Goal: Information Seeking & Learning: Learn about a topic

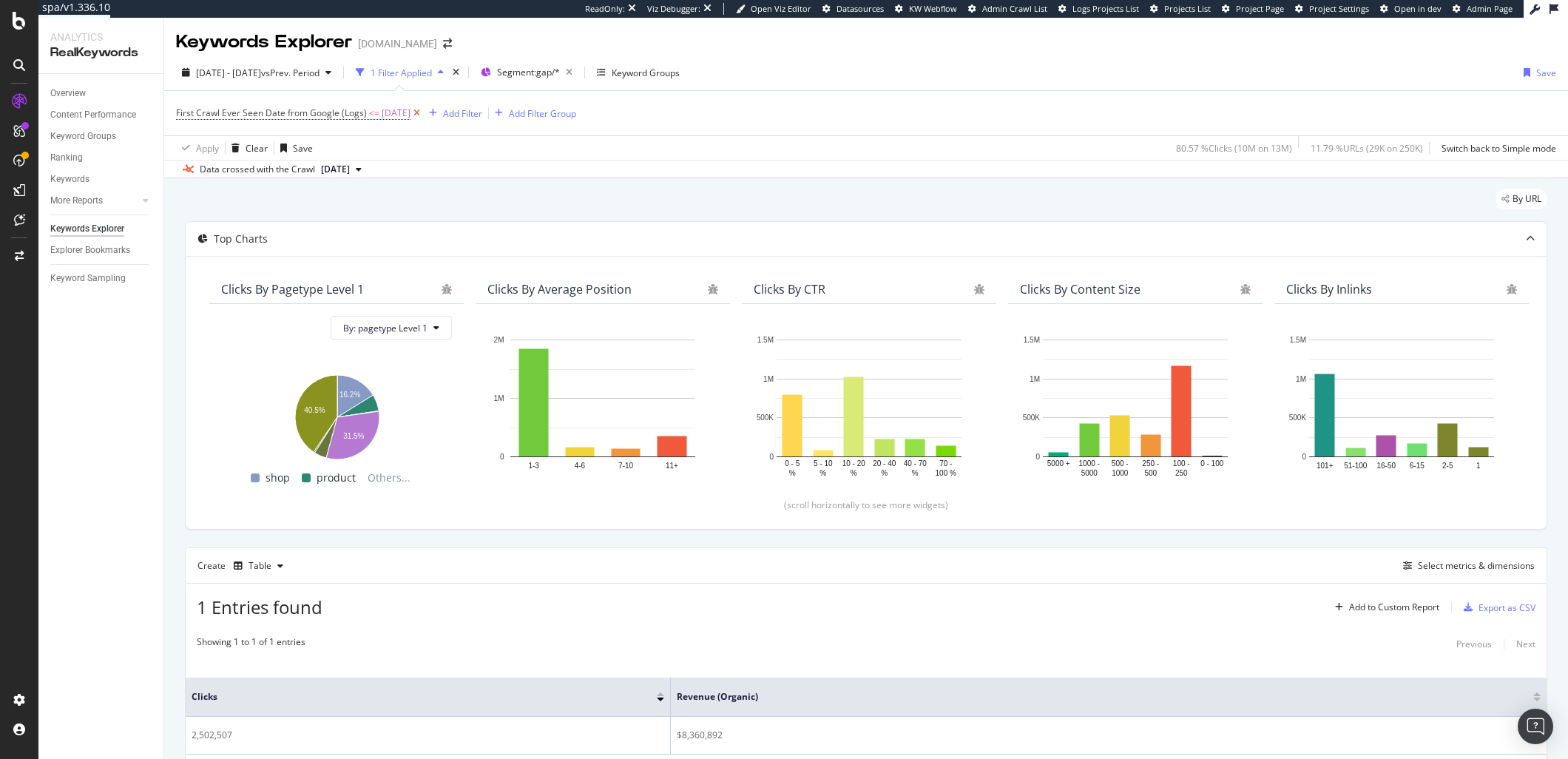
click at [423, 111] on icon at bounding box center [416, 113] width 12 height 15
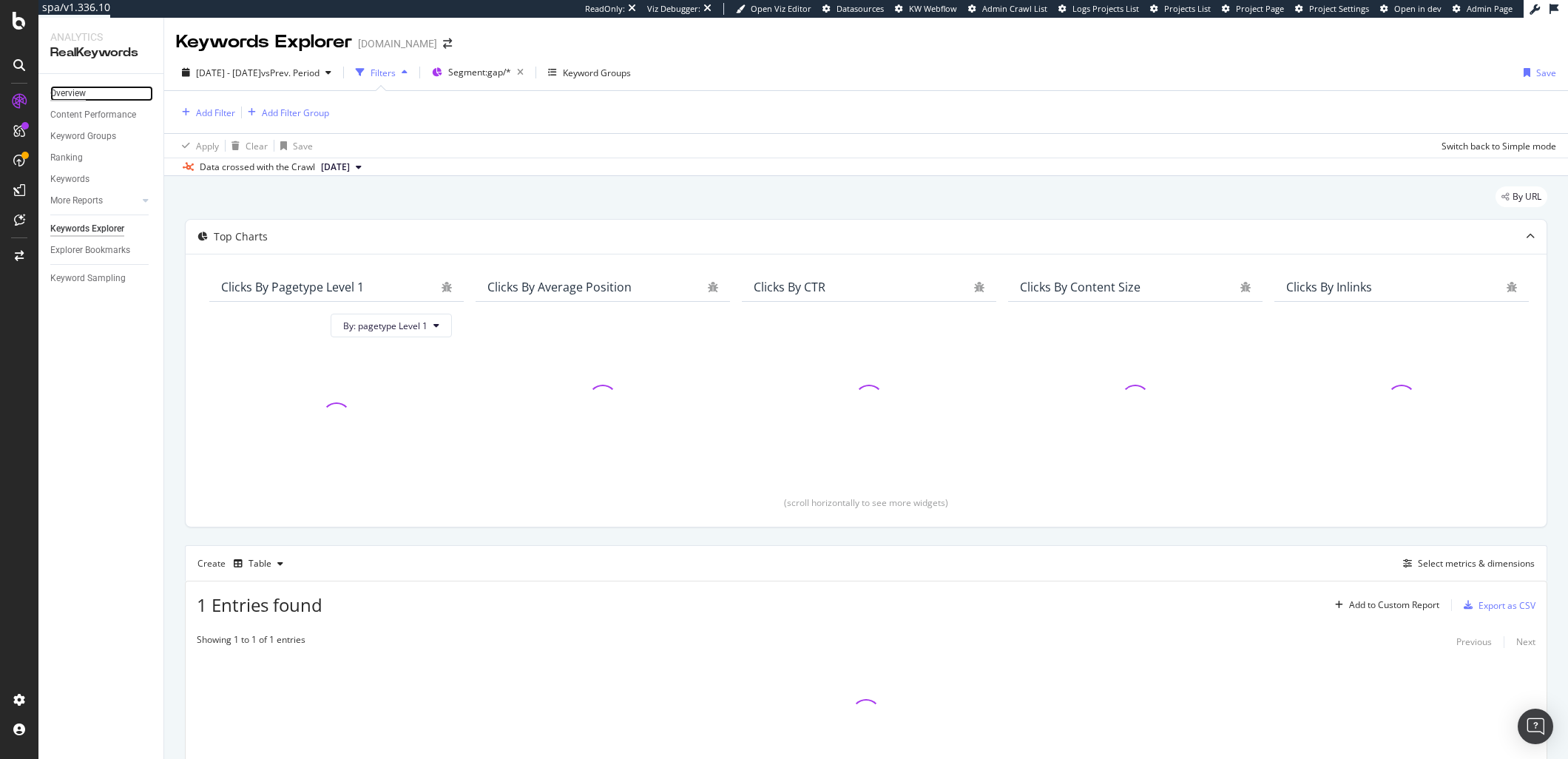
click at [70, 89] on div "Overview" at bounding box center [68, 93] width 36 height 16
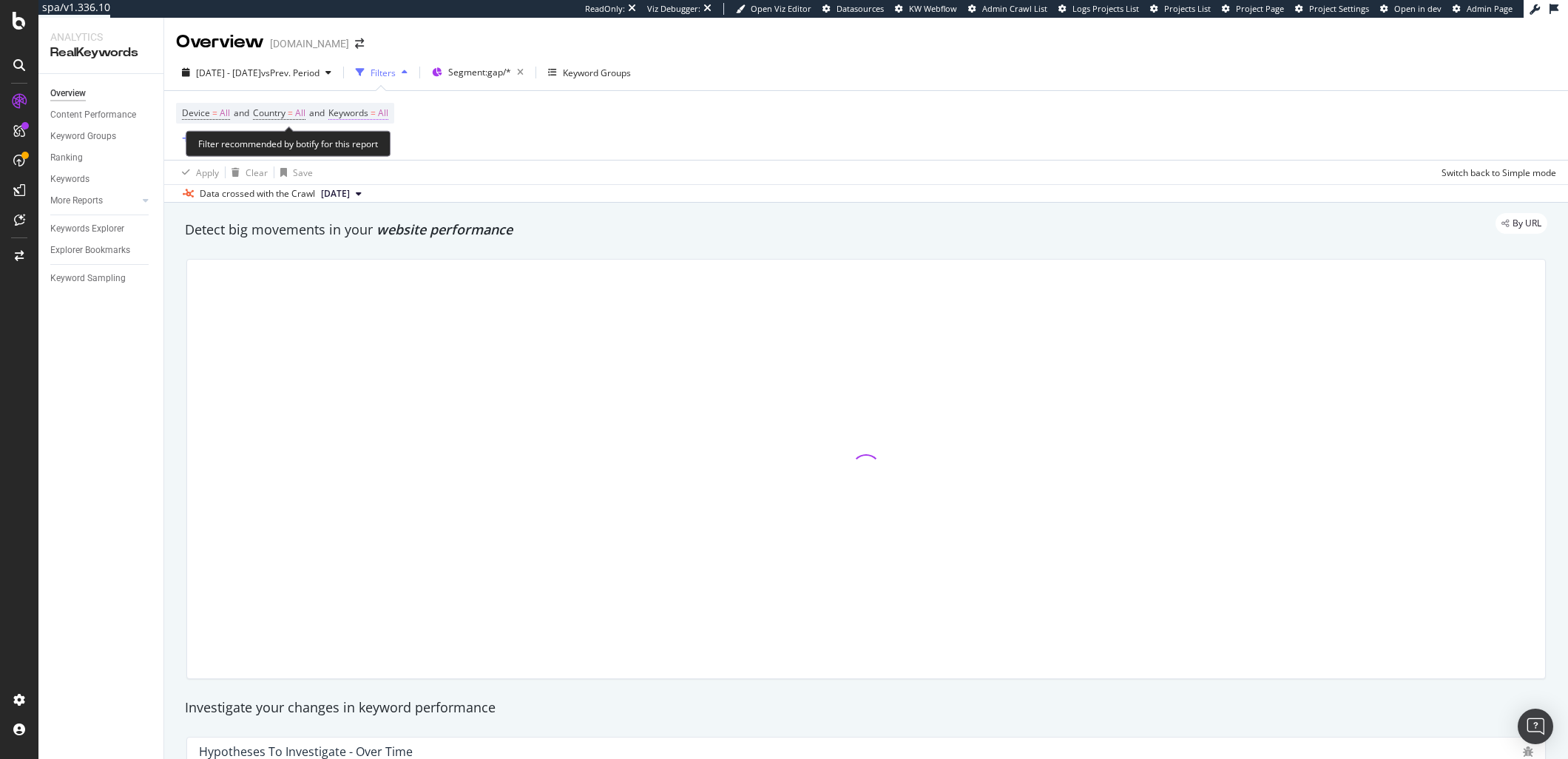
click at [366, 116] on span "Keywords" at bounding box center [348, 112] width 40 height 12
click at [362, 145] on span "All" at bounding box center [359, 147] width 17 height 12
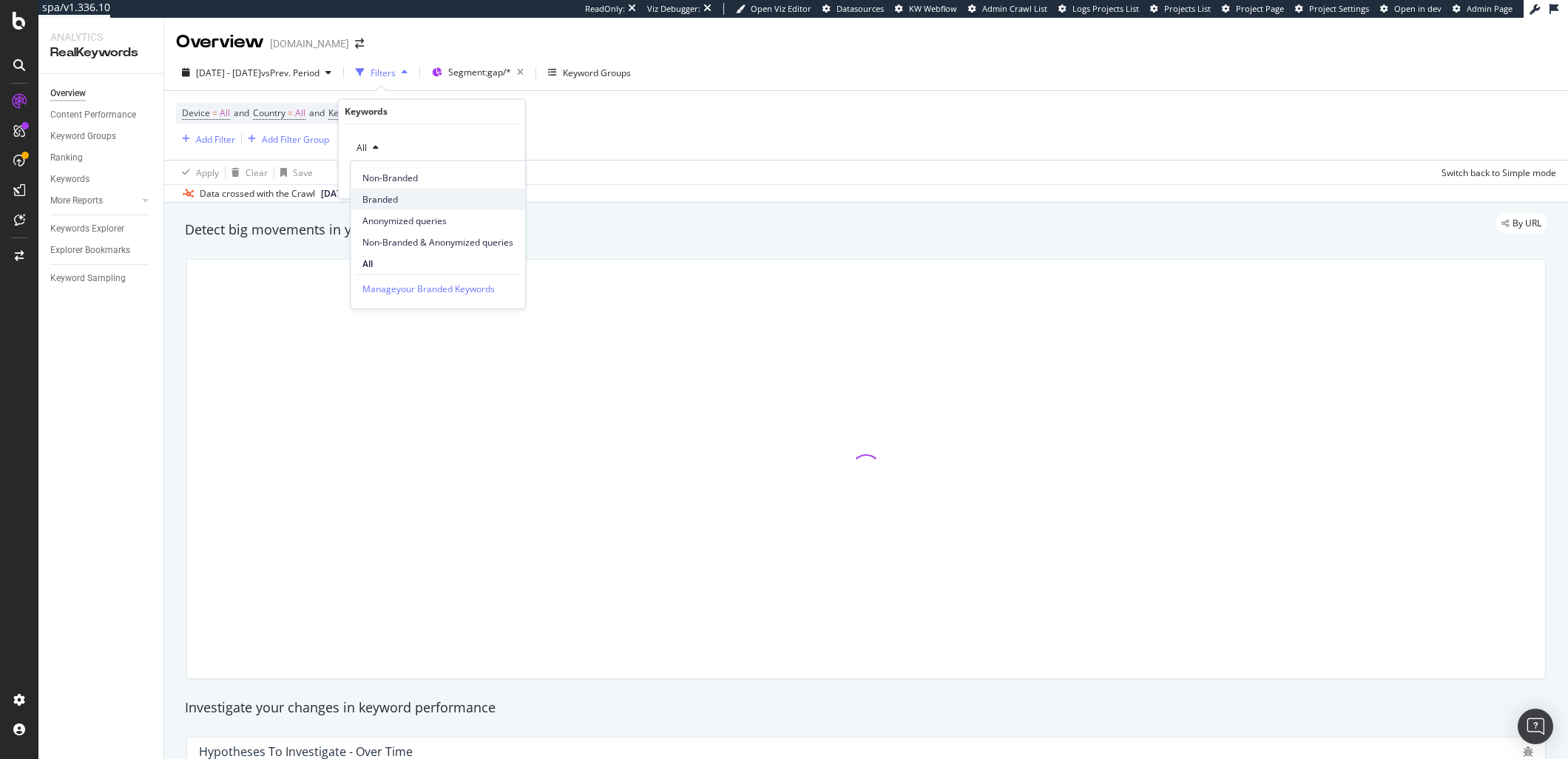
click at [409, 192] on span "Branded" at bounding box center [438, 199] width 151 height 13
click at [370, 151] on span "Branded" at bounding box center [372, 147] width 41 height 12
click at [396, 262] on span "All" at bounding box center [438, 263] width 151 height 13
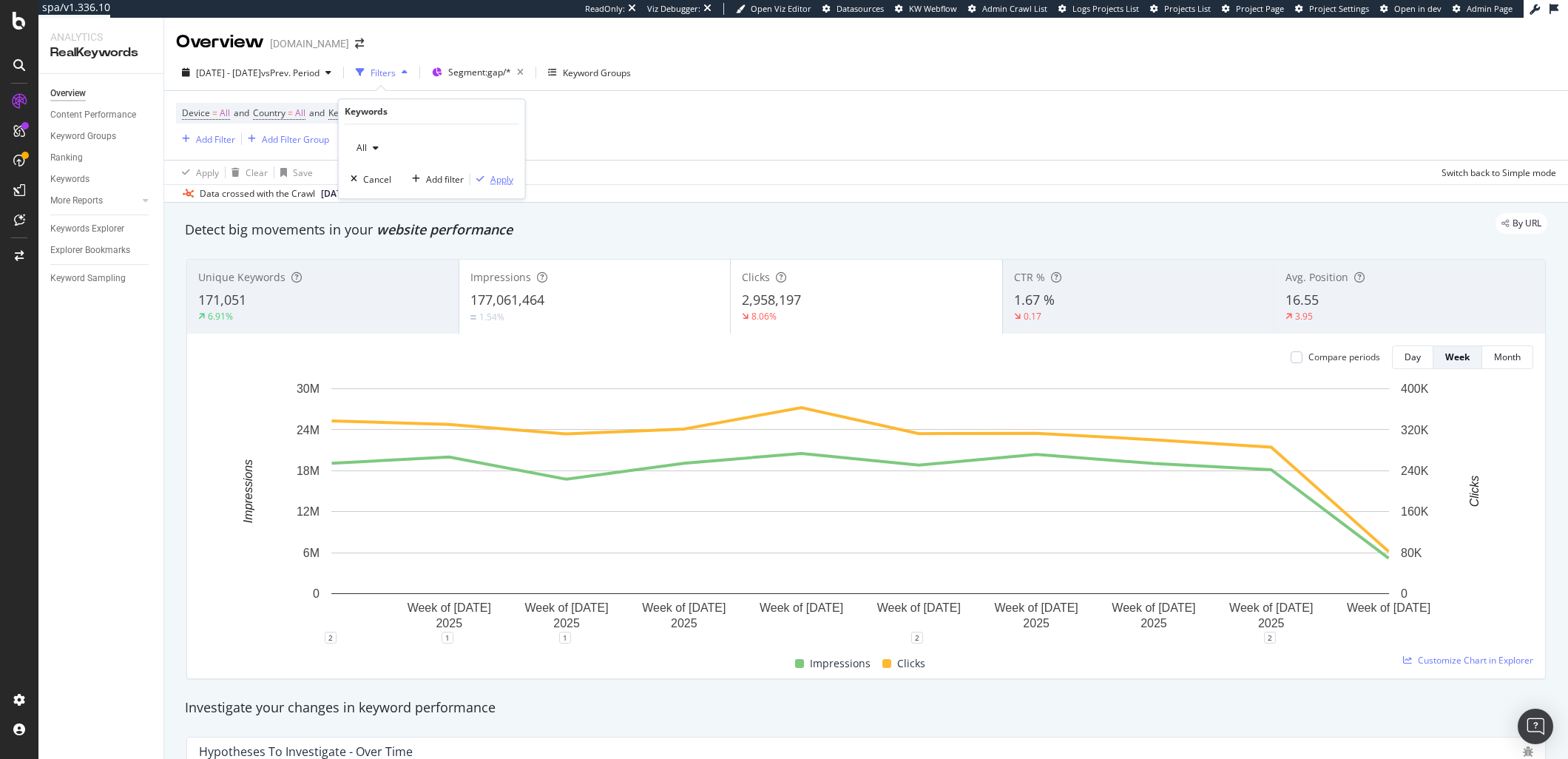
click at [505, 185] on div "Apply" at bounding box center [502, 179] width 23 height 12
click at [303, 74] on span "vs Prev. Period" at bounding box center [290, 73] width 59 height 12
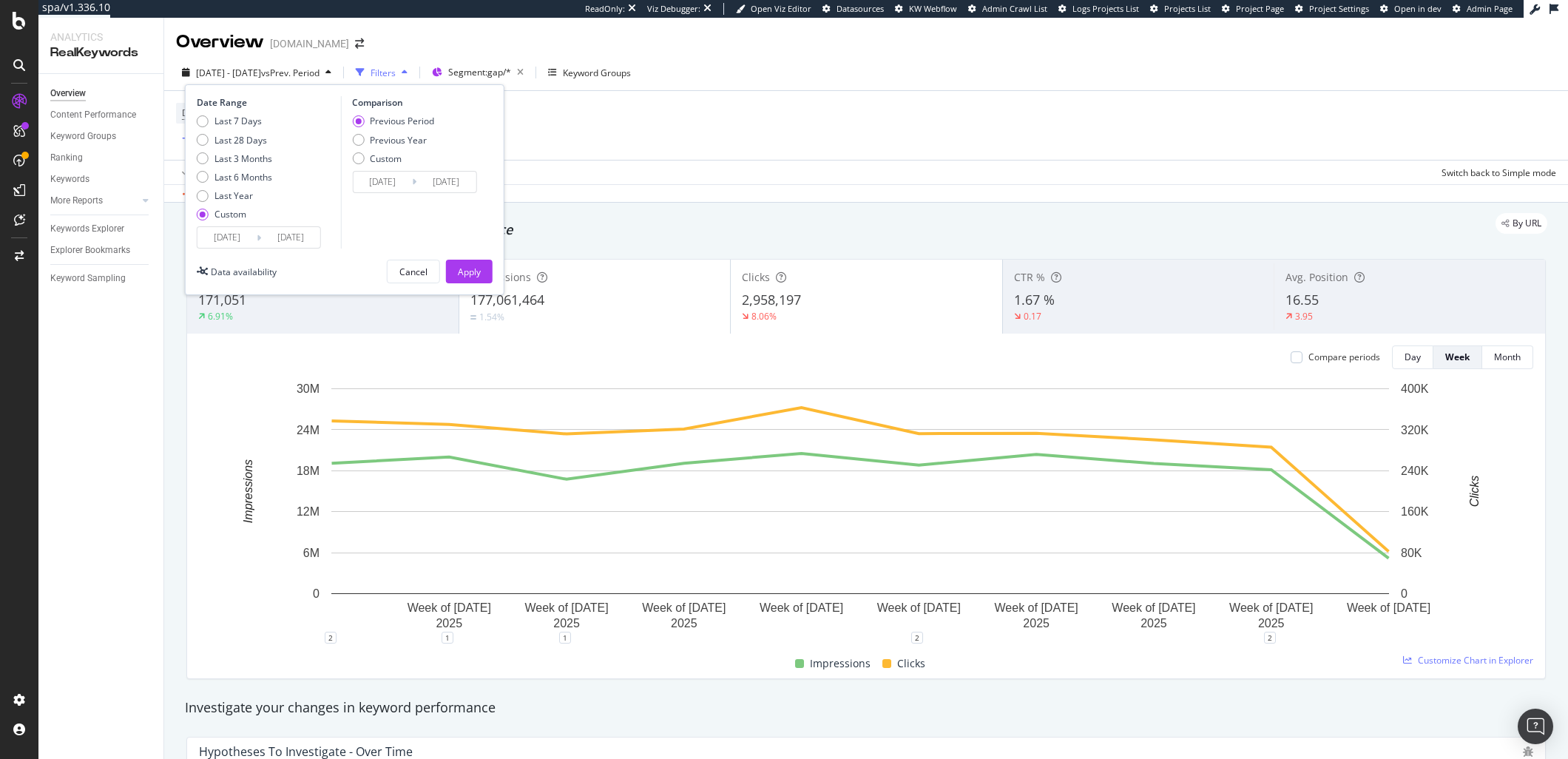
click at [311, 245] on input "2025/07/08" at bounding box center [291, 237] width 59 height 21
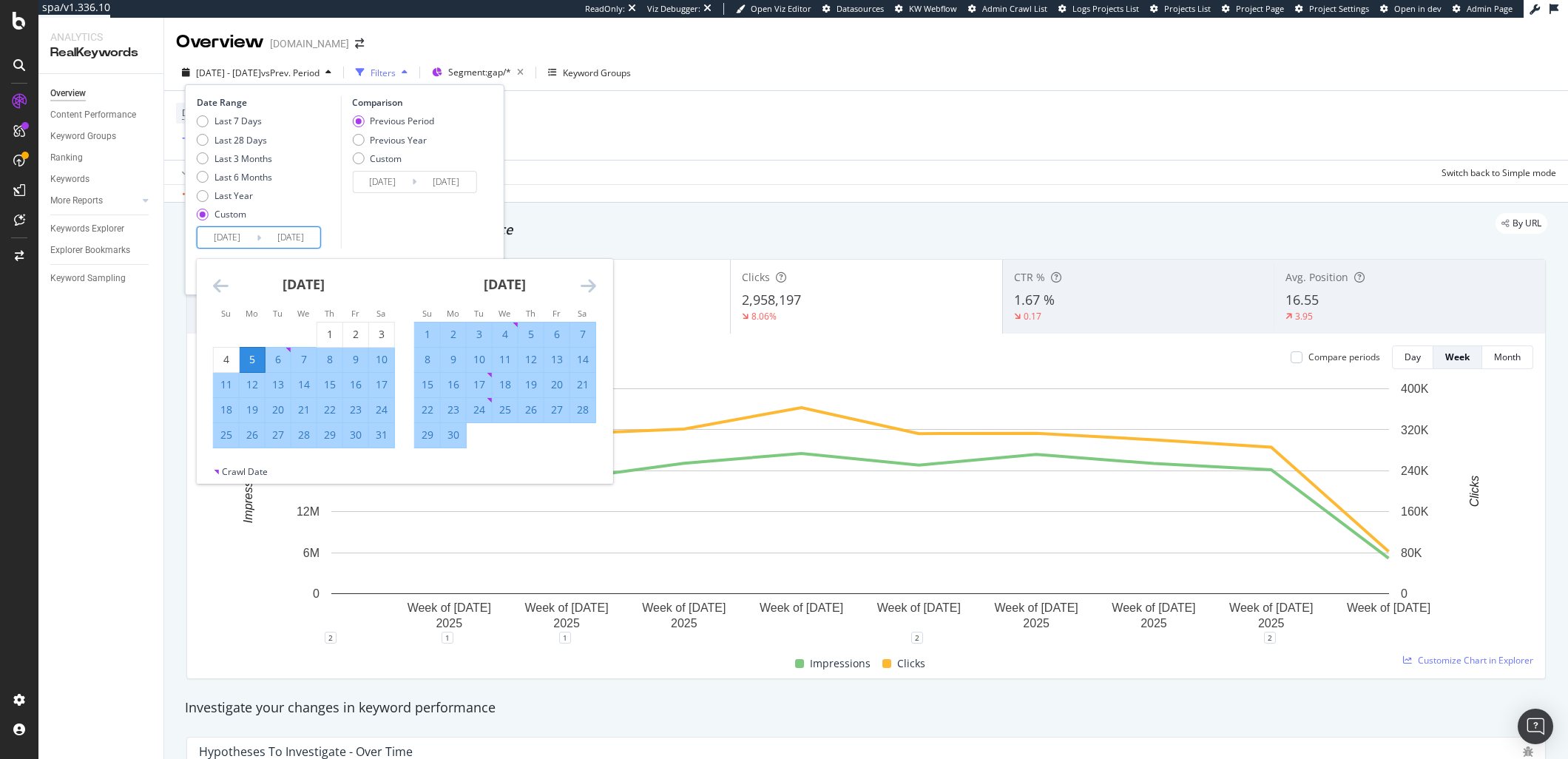
click at [576, 278] on div "June 2025" at bounding box center [505, 291] width 182 height 63
click at [579, 280] on div "June 2025" at bounding box center [505, 291] width 182 height 63
click at [583, 281] on icon "Move forward to switch to the next month." at bounding box center [588, 286] width 16 height 18
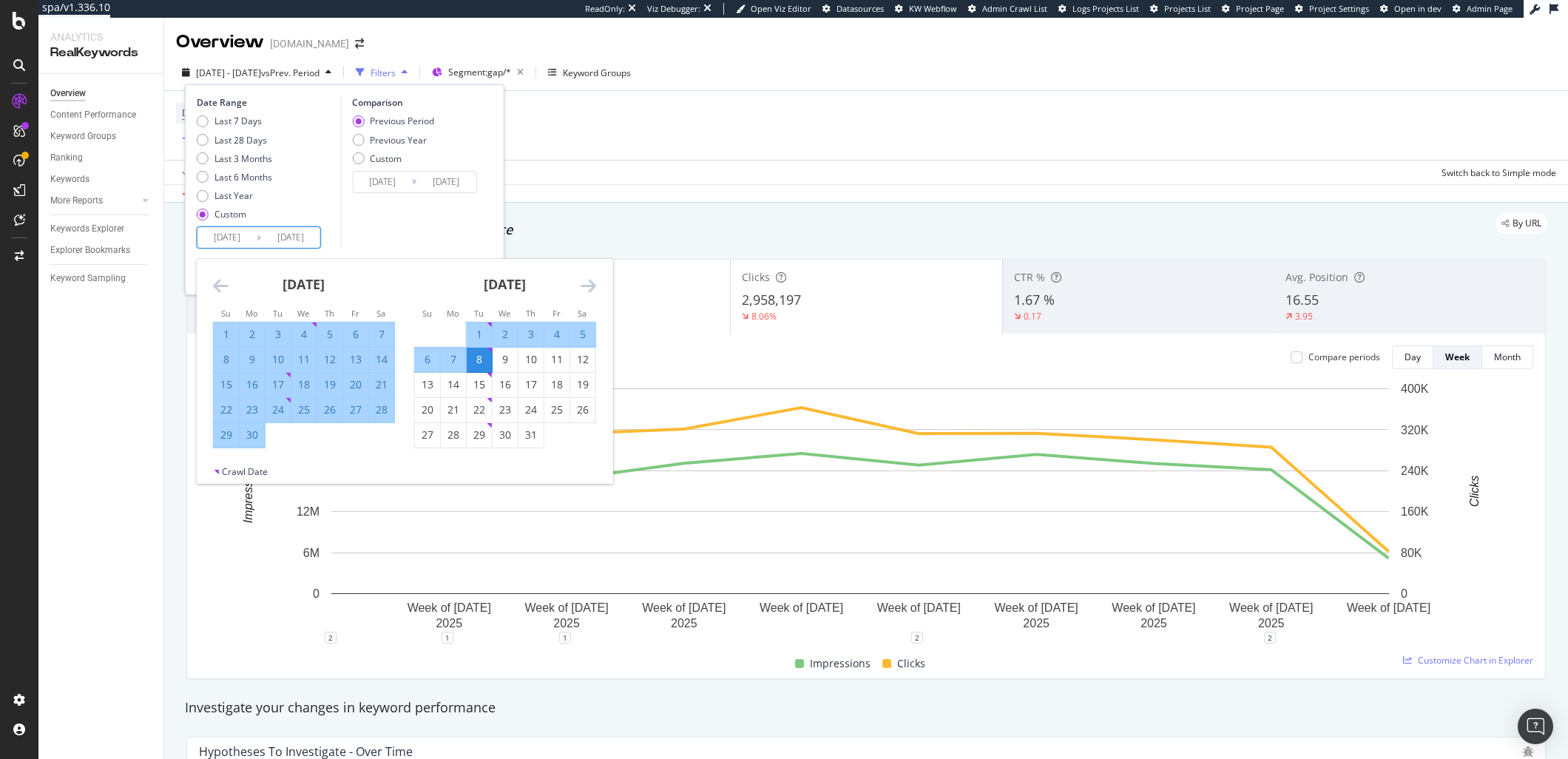
click at [586, 282] on icon "Move forward to switch to the next month." at bounding box center [588, 286] width 16 height 18
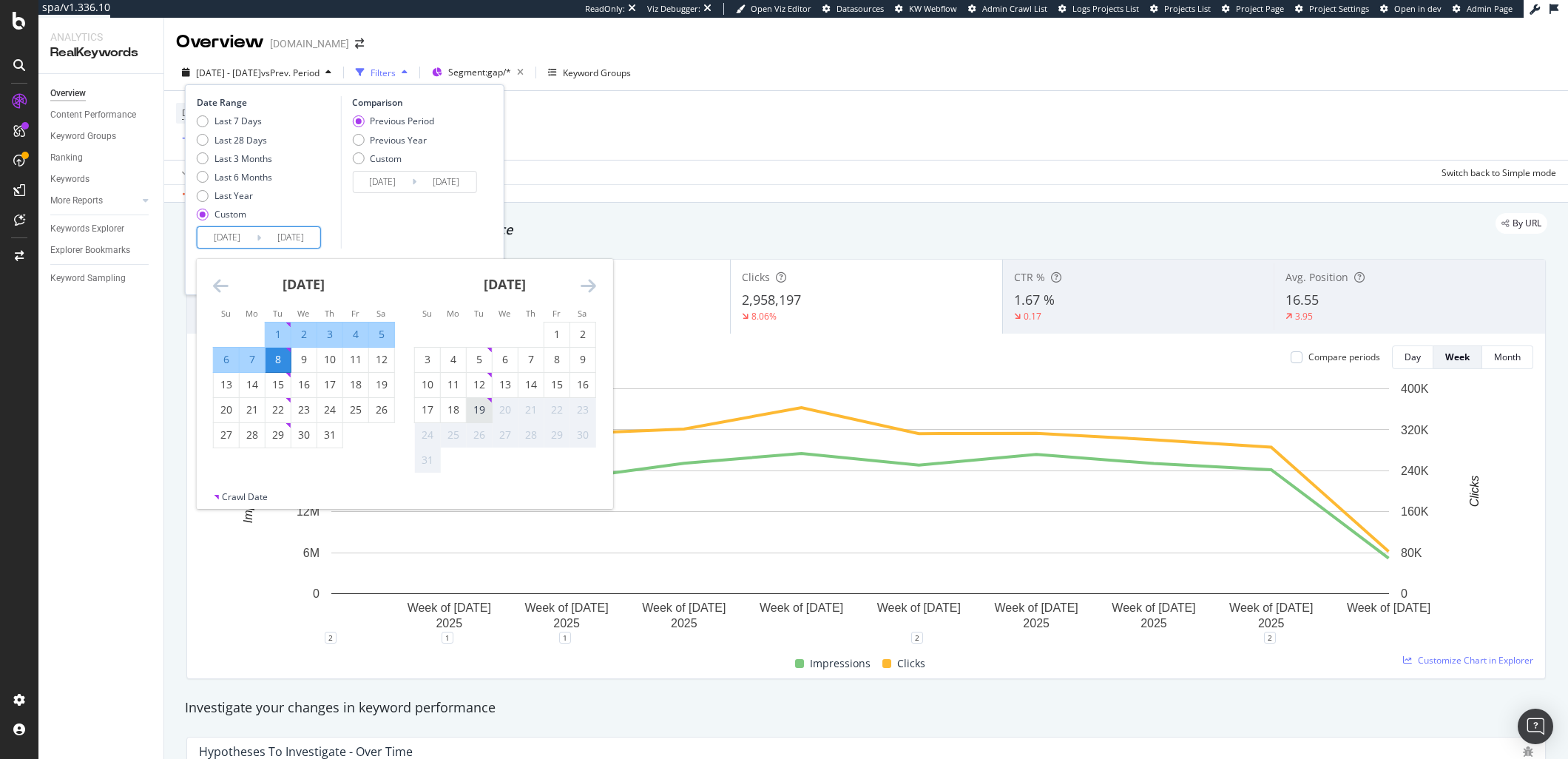
click at [475, 410] on div "19" at bounding box center [479, 410] width 25 height 15
type input "2025/08/19"
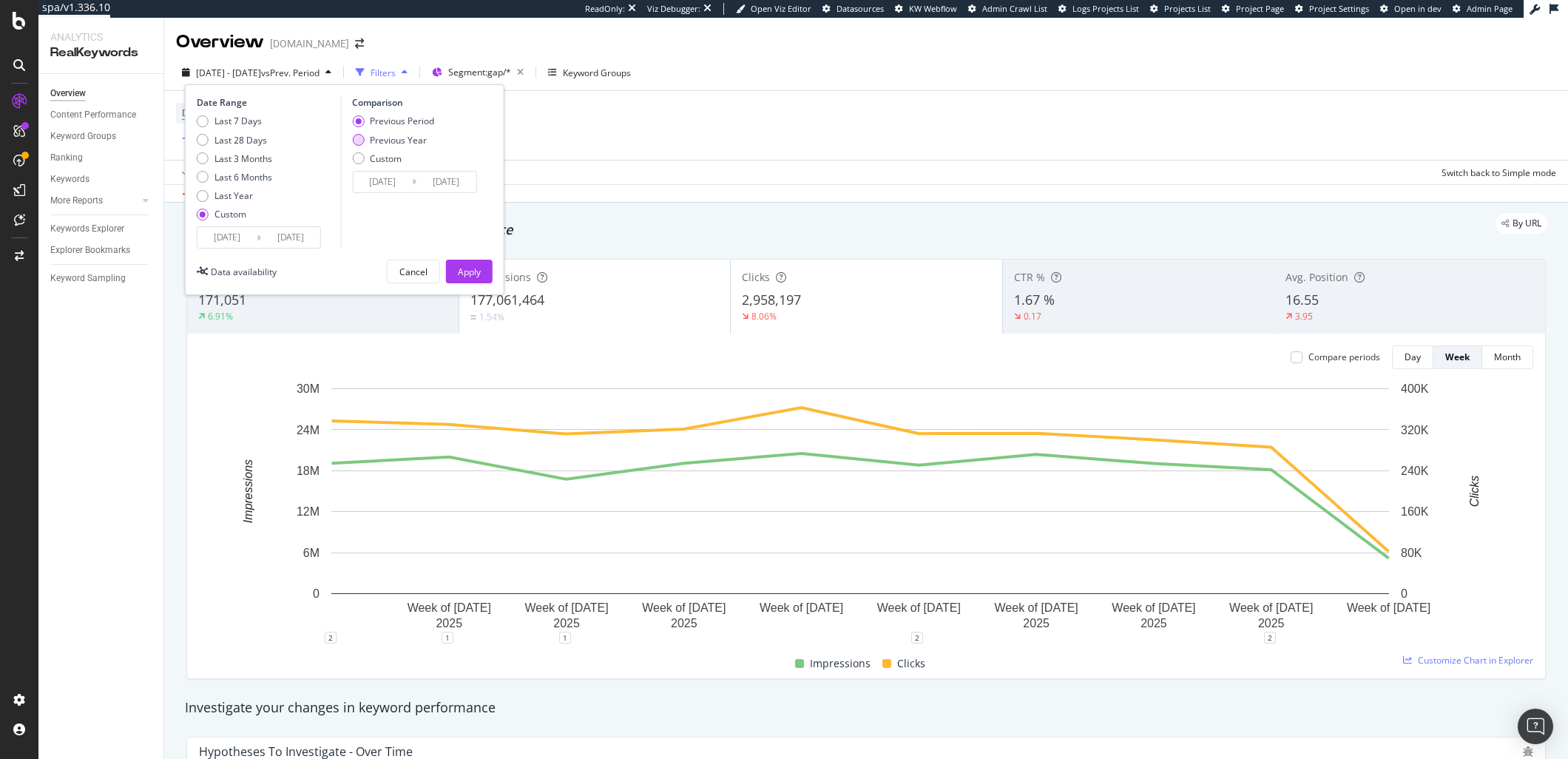
click at [399, 139] on div "Previous Year" at bounding box center [398, 140] width 57 height 12
type input "2024/05/06"
type input "2024/08/20"
click at [461, 267] on div "Apply" at bounding box center [470, 272] width 23 height 12
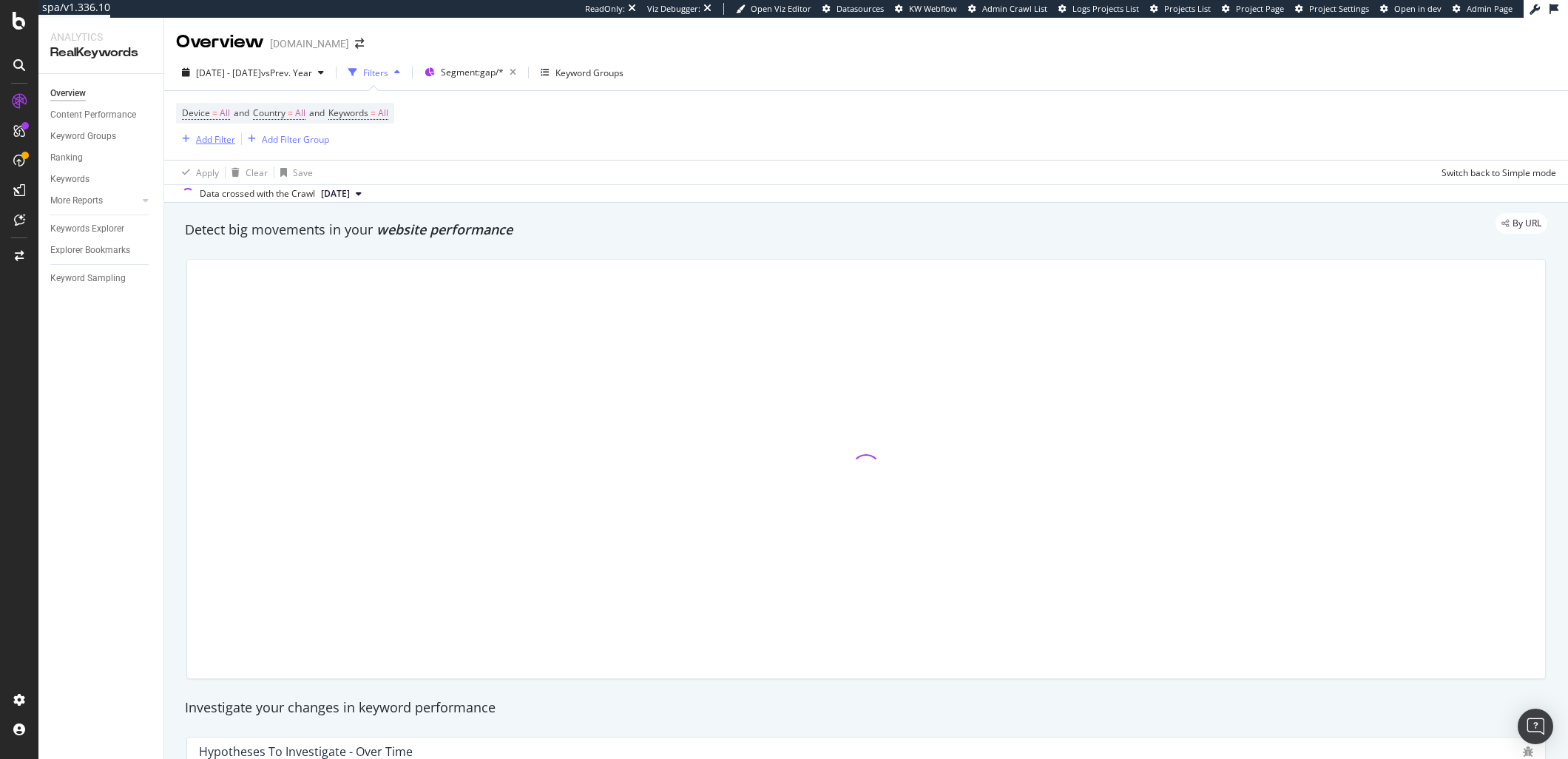
click at [224, 141] on div "Add Filter" at bounding box center [215, 139] width 39 height 12
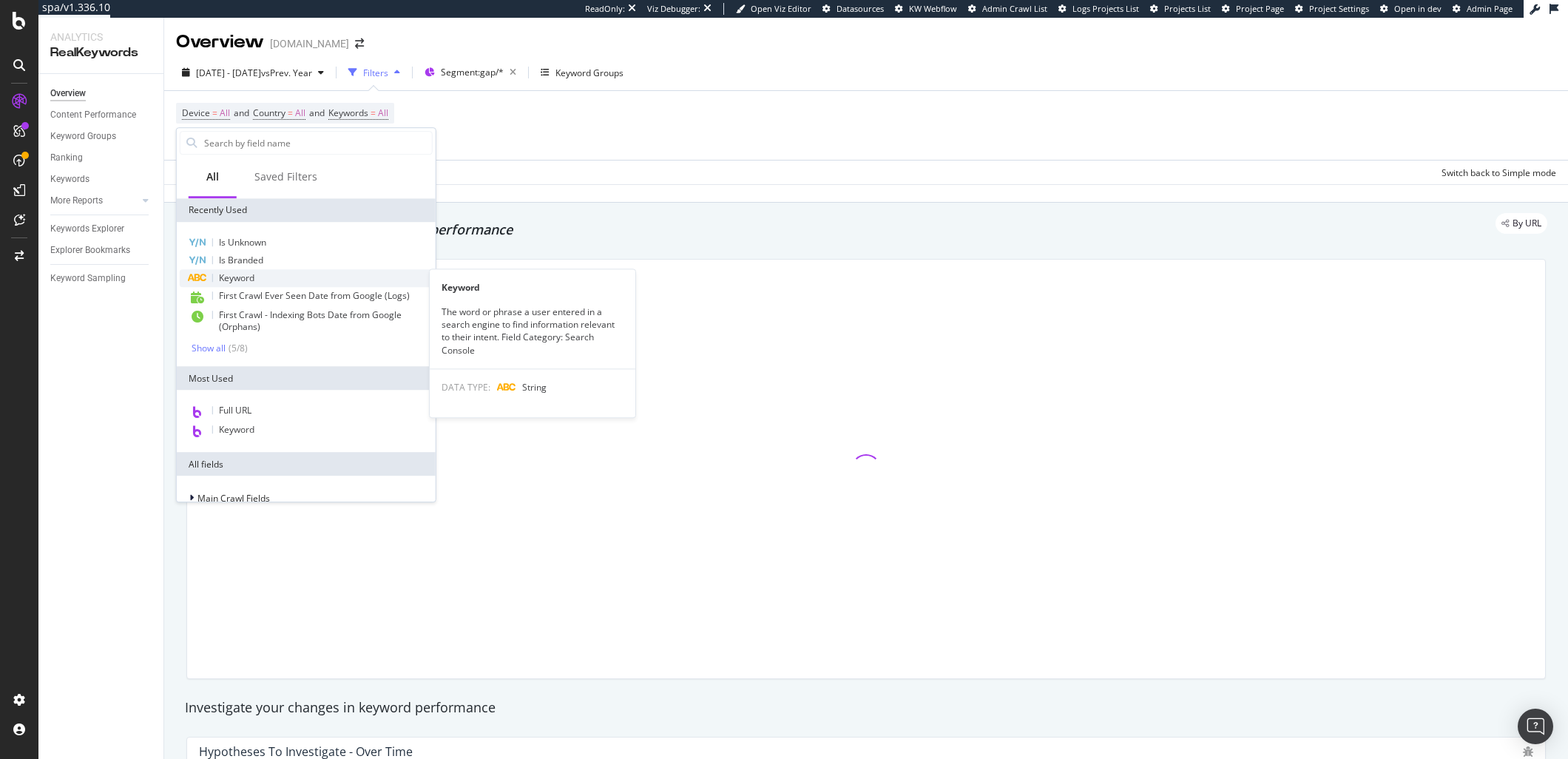
click at [260, 278] on div "Keyword" at bounding box center [306, 278] width 253 height 18
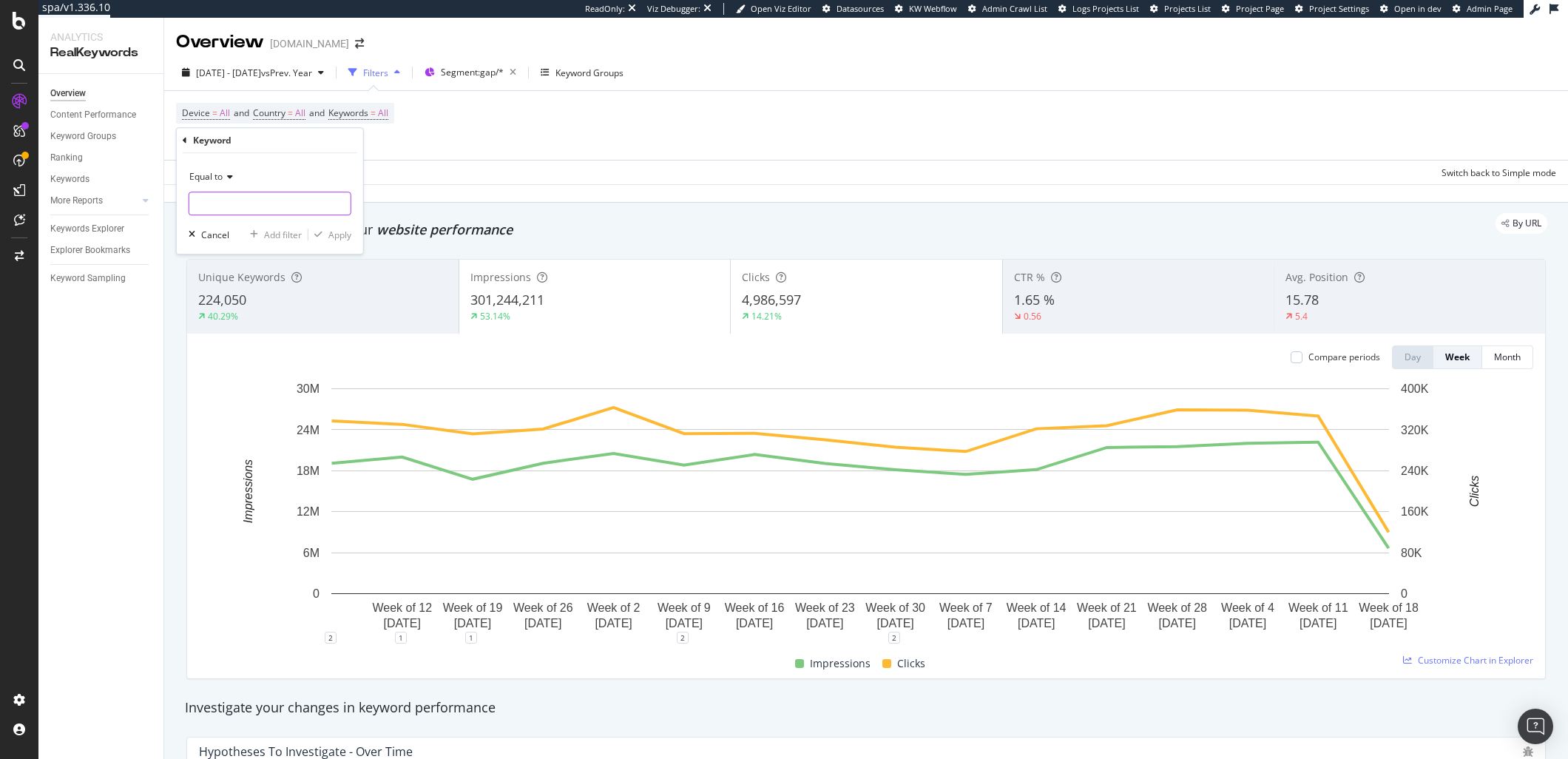
click at [237, 206] on input "text" at bounding box center [269, 203] width 161 height 24
click at [226, 189] on div "Equal to" at bounding box center [269, 190] width 163 height 50
click at [215, 176] on span "Equal to" at bounding box center [206, 176] width 33 height 12
click at [275, 325] on div "Contains" at bounding box center [272, 322] width 159 height 19
click at [292, 208] on input "text" at bounding box center [269, 203] width 161 height 24
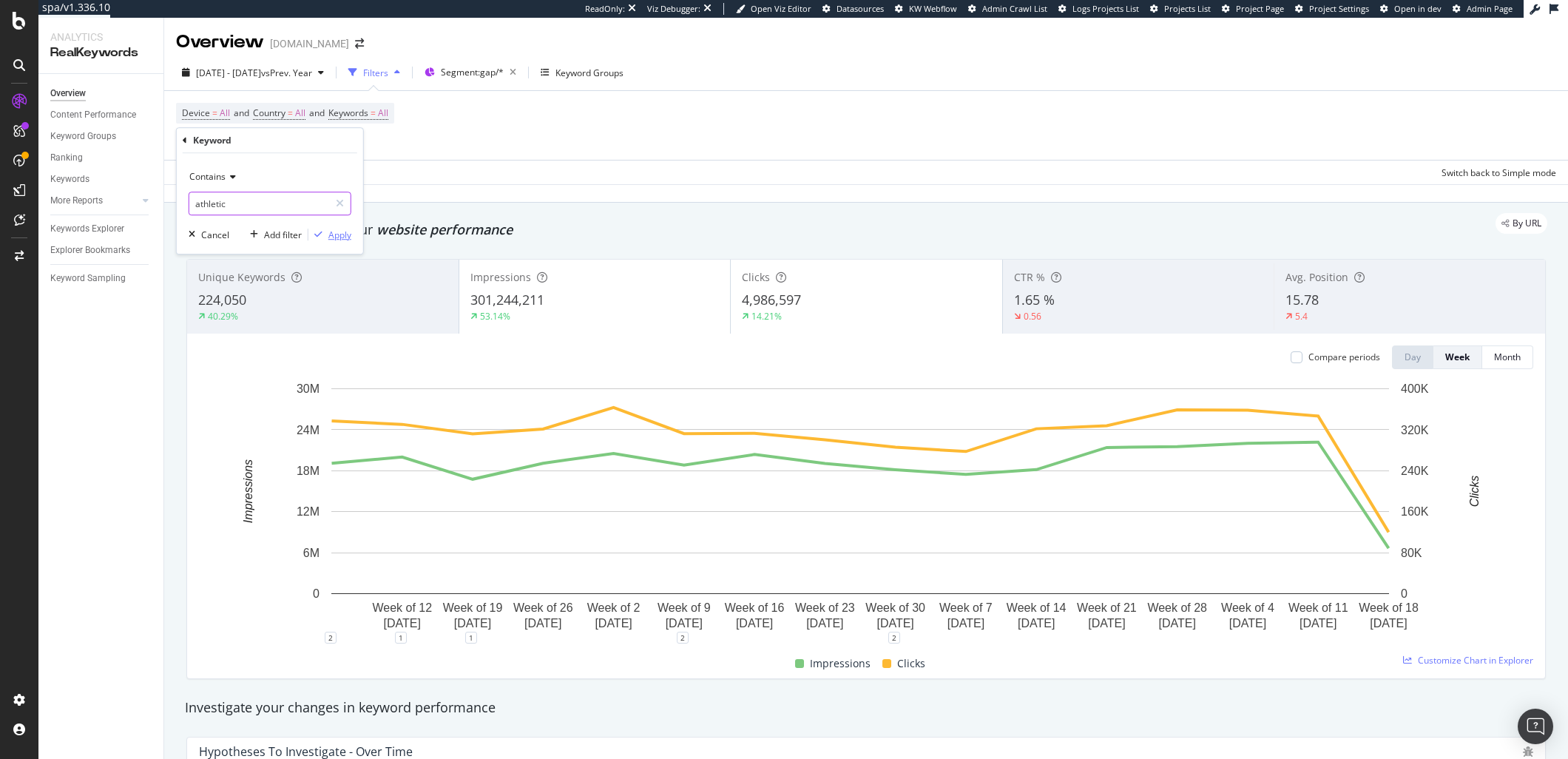
type input "athletic"
click at [347, 238] on div "Apply" at bounding box center [340, 235] width 23 height 12
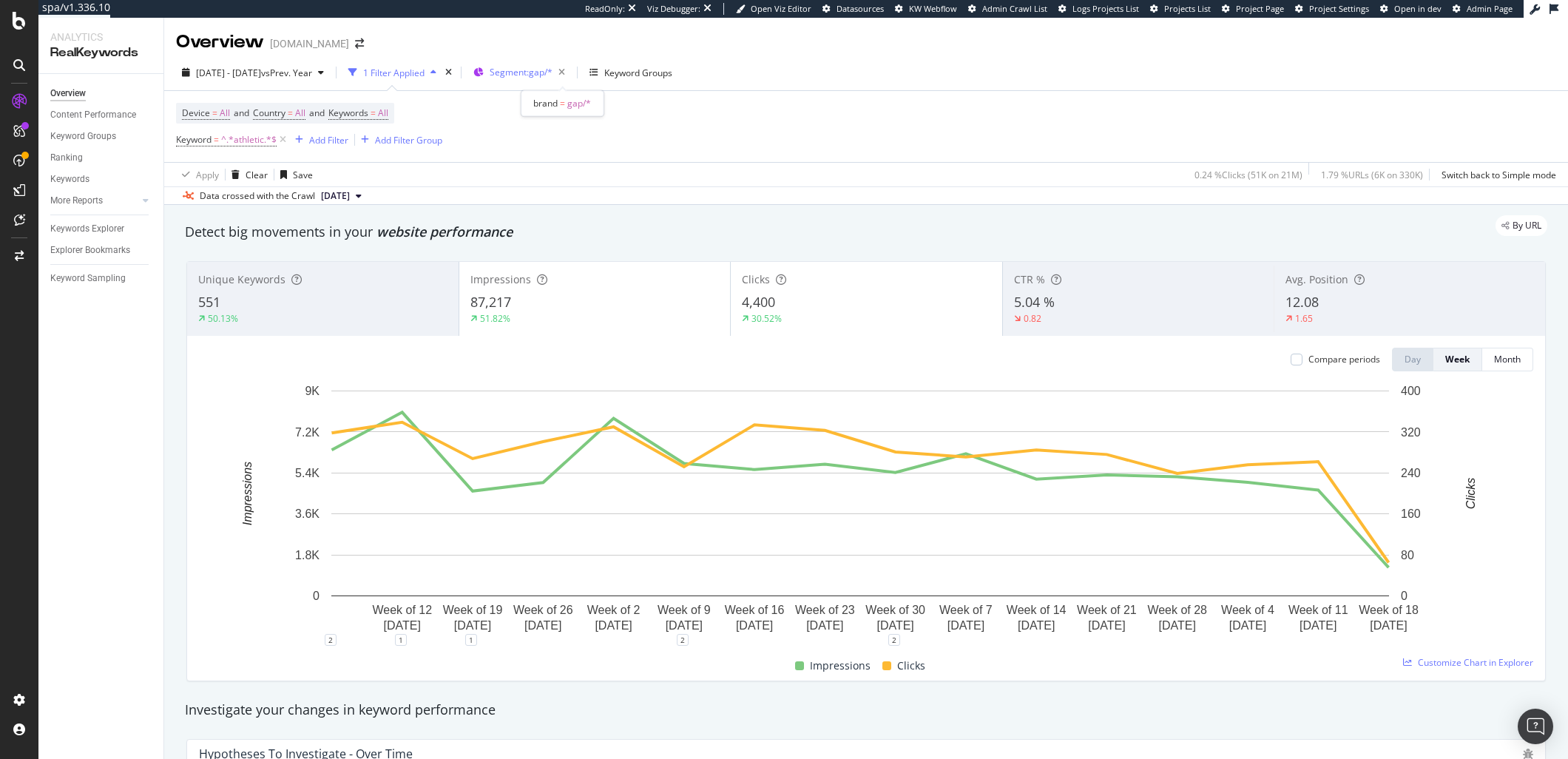
click at [552, 75] on span "Segment: gap/*" at bounding box center [521, 72] width 63 height 12
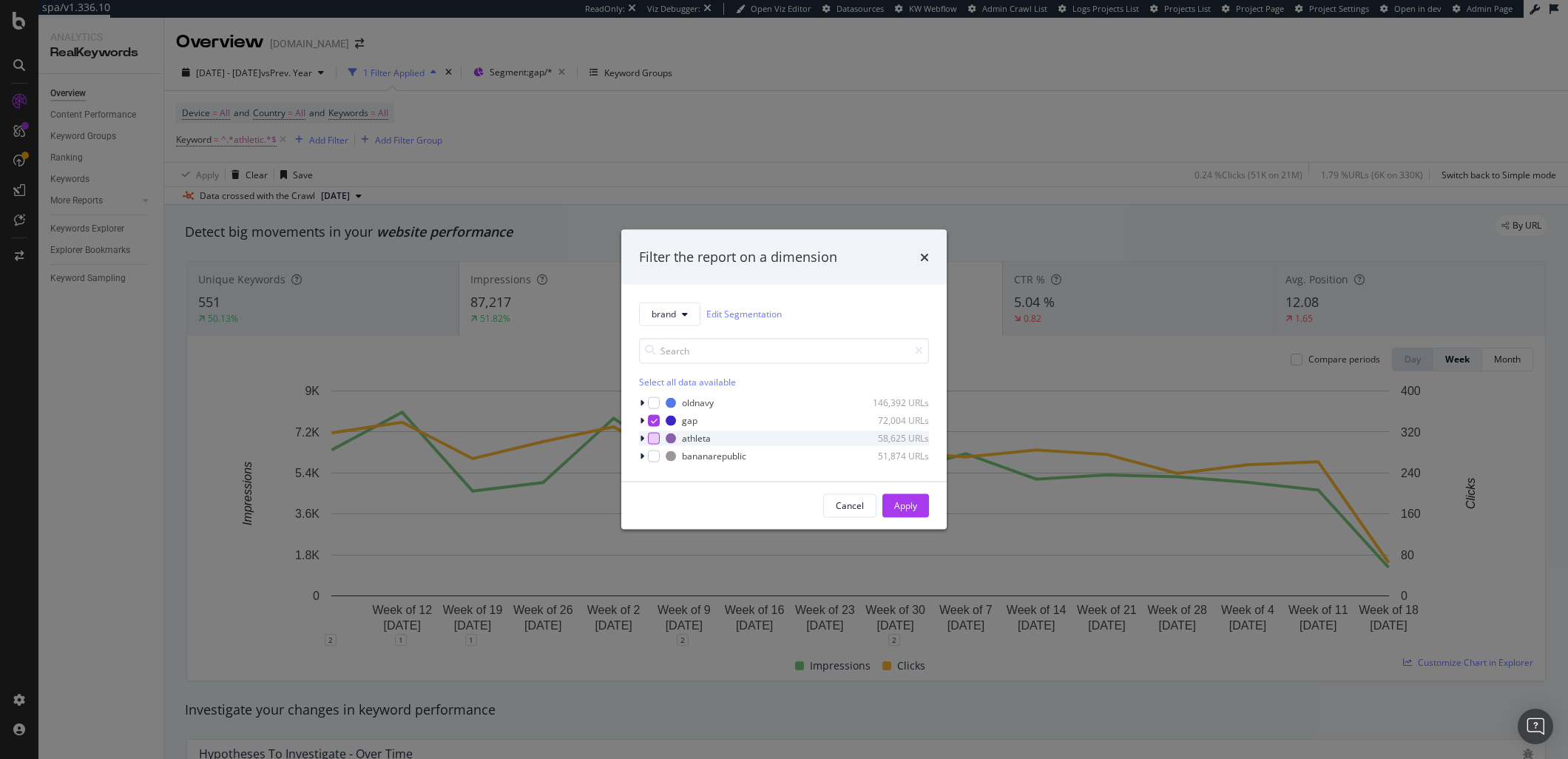
click at [654, 444] on div "modal" at bounding box center [654, 438] width 12 height 12
click at [654, 409] on div "oldnavy 146,392 URLs" at bounding box center [784, 402] width 290 height 15
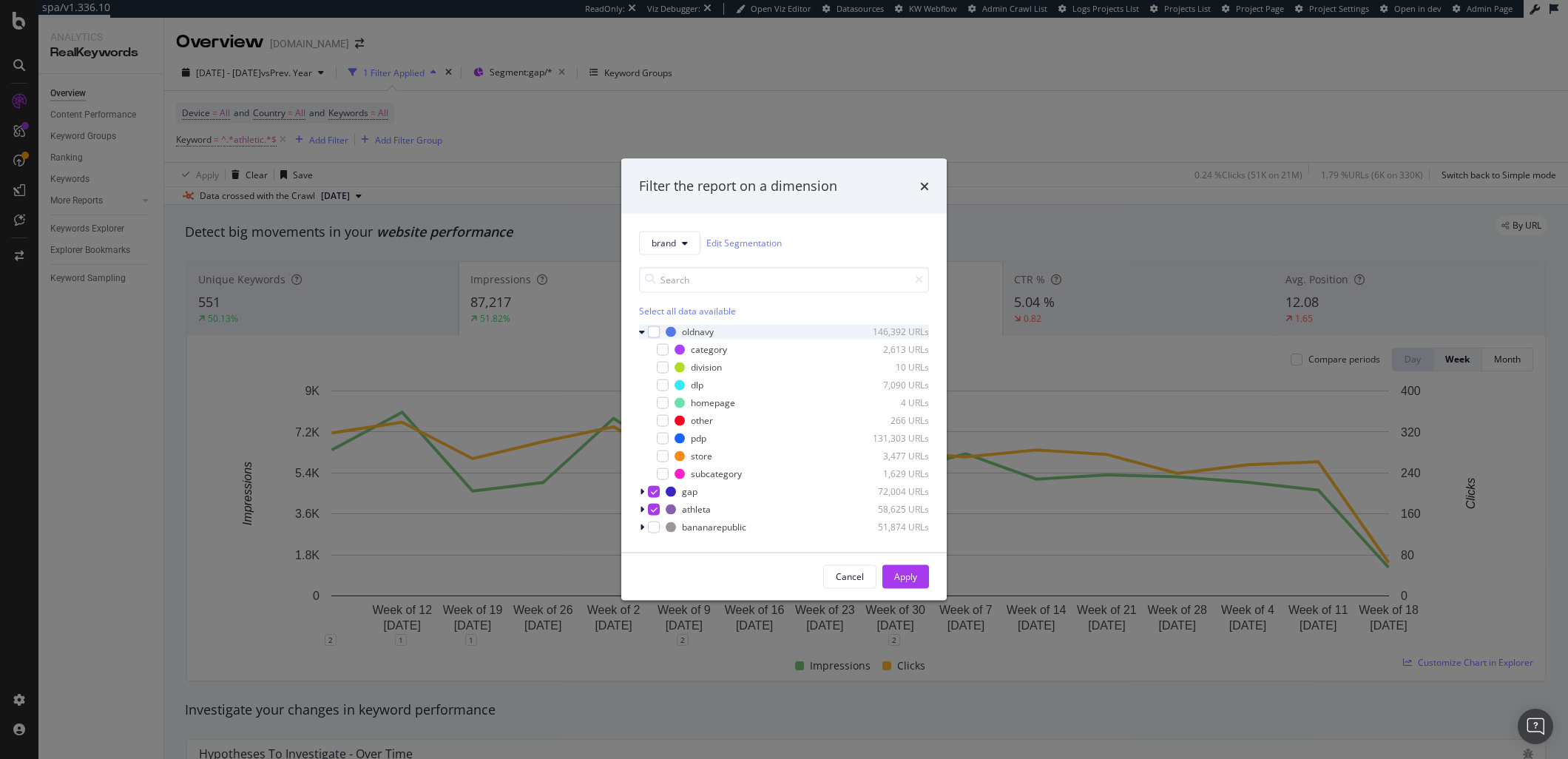
click at [647, 334] on div "modal" at bounding box center [643, 331] width 9 height 15
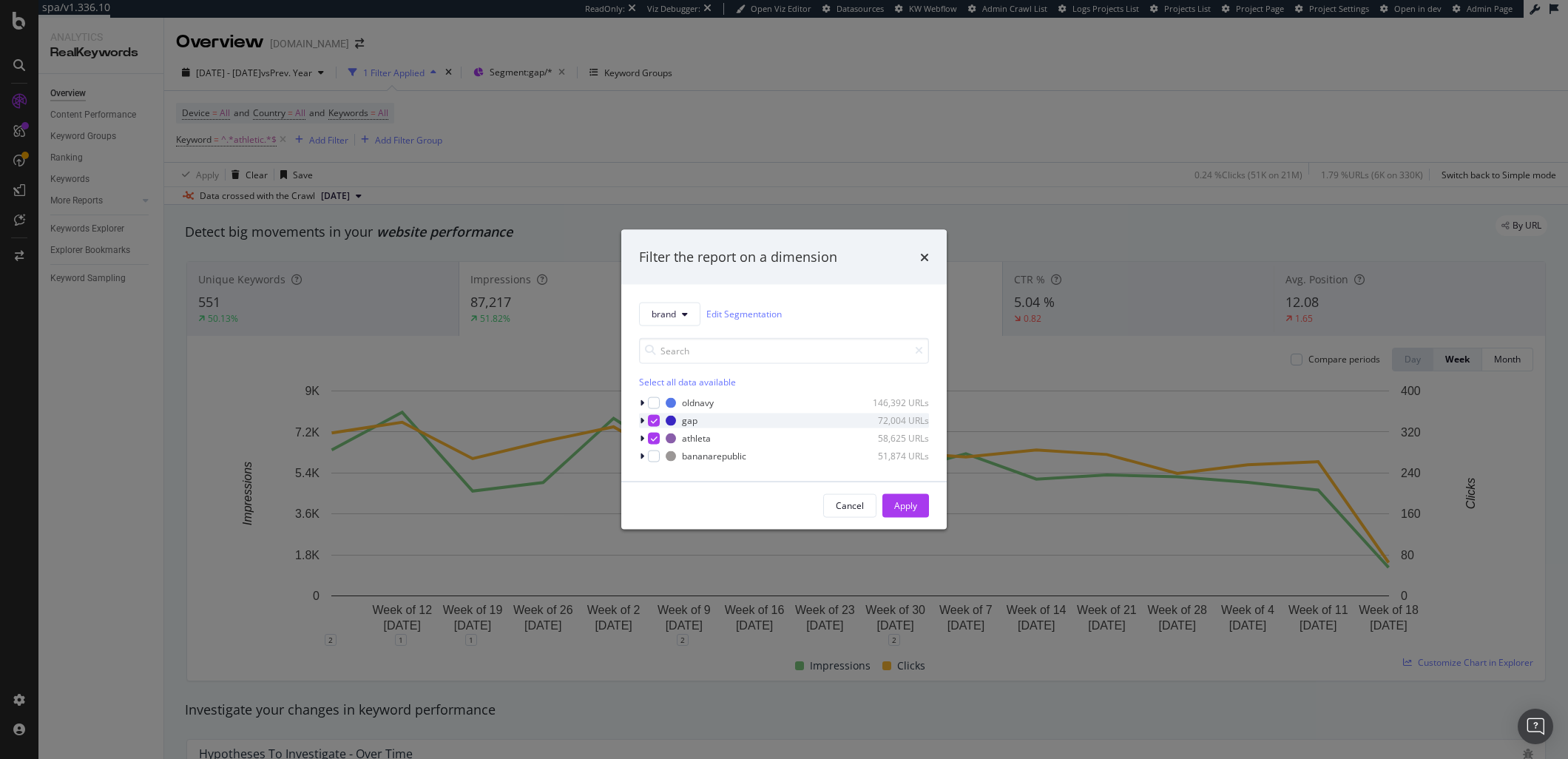
click at [655, 421] on icon "modal" at bounding box center [654, 420] width 7 height 7
click at [911, 505] on div "Apply" at bounding box center [906, 505] width 23 height 12
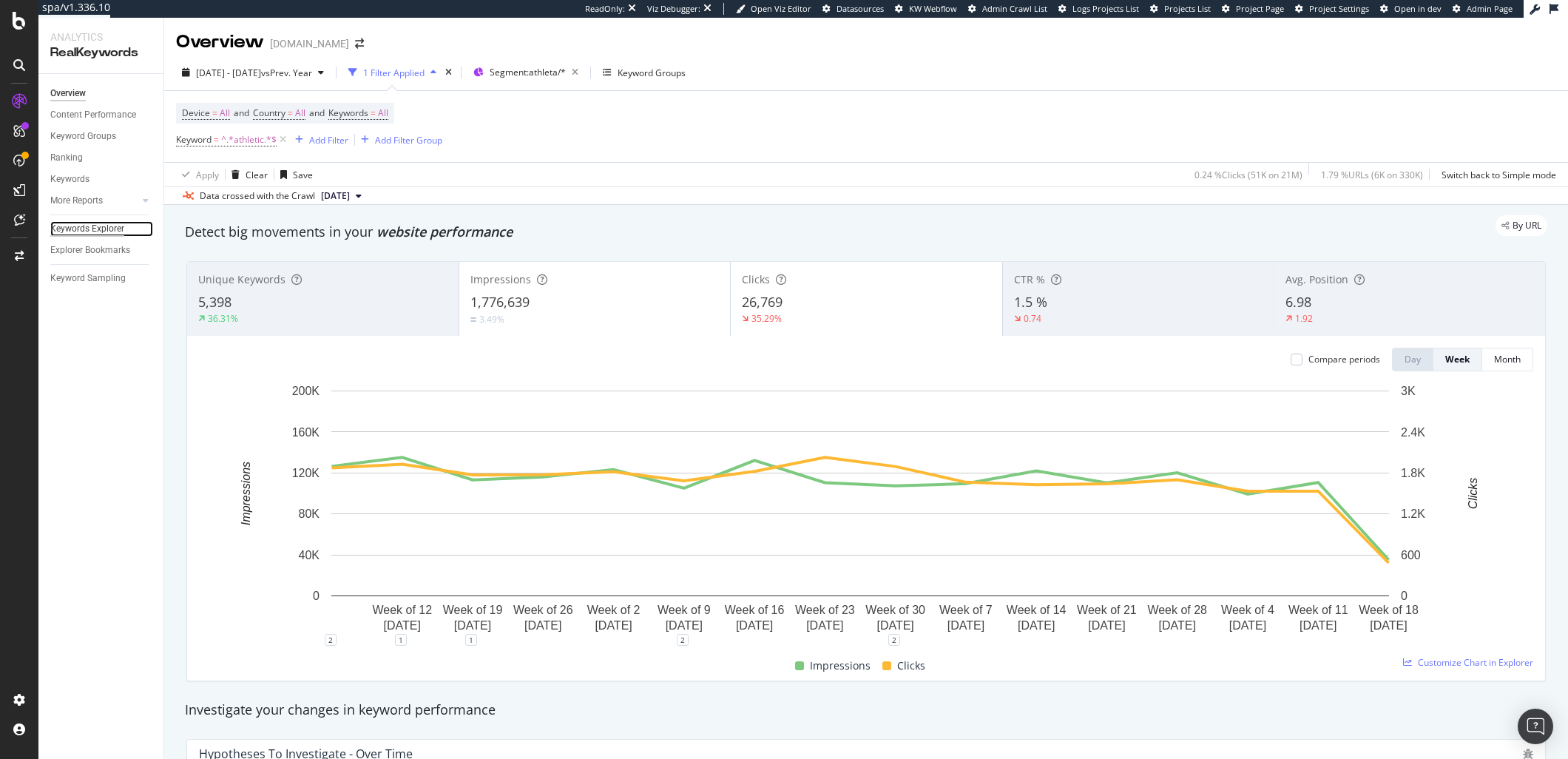
click at [89, 224] on div "Keywords Explorer" at bounding box center [88, 229] width 74 height 16
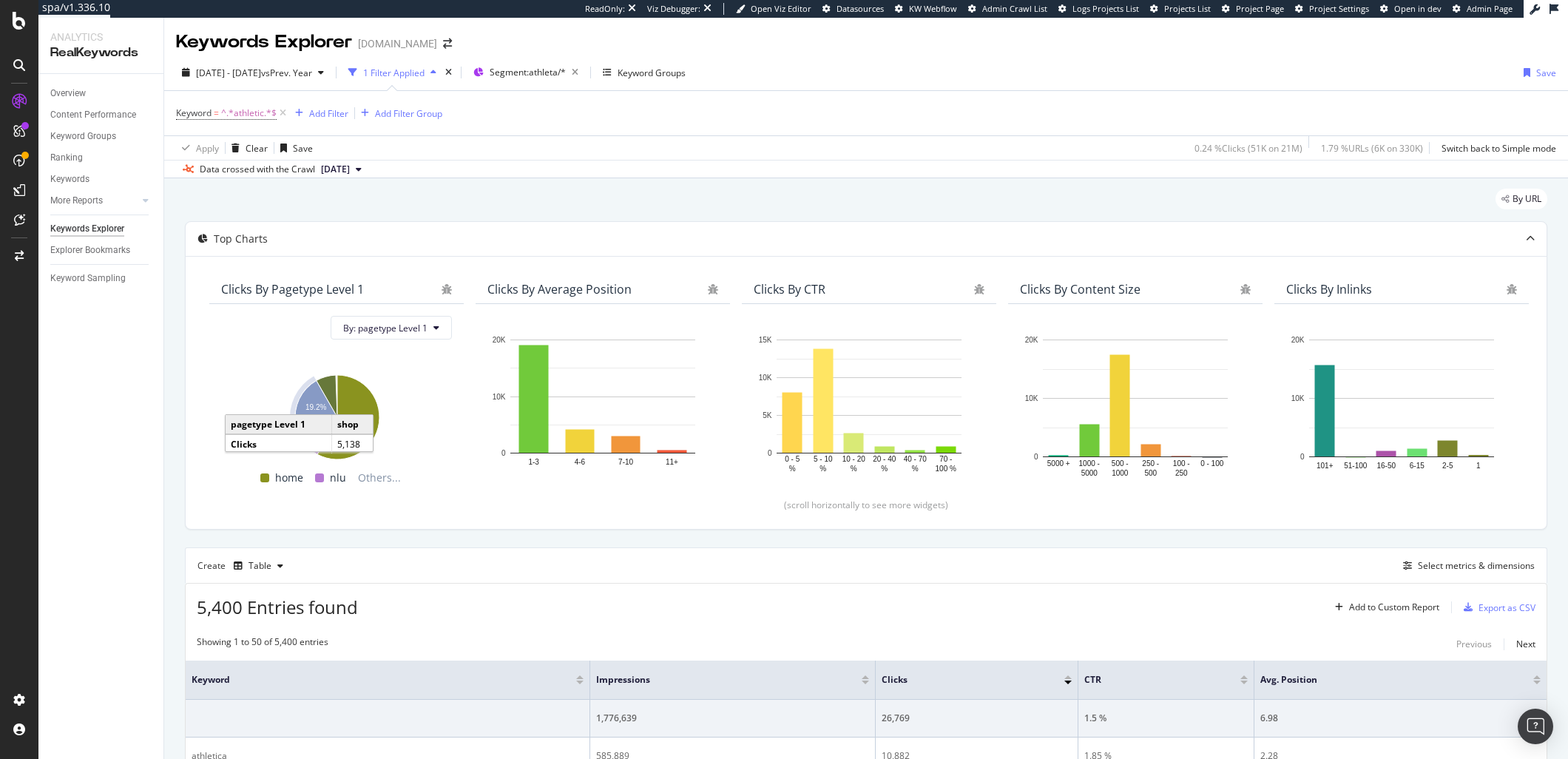
click at [685, 125] on div "Keyword = ^.*athletic.*$ Add Filter Add Filter Group" at bounding box center [866, 113] width 1381 height 45
click at [88, 96] on link "Overview" at bounding box center [102, 93] width 103 height 16
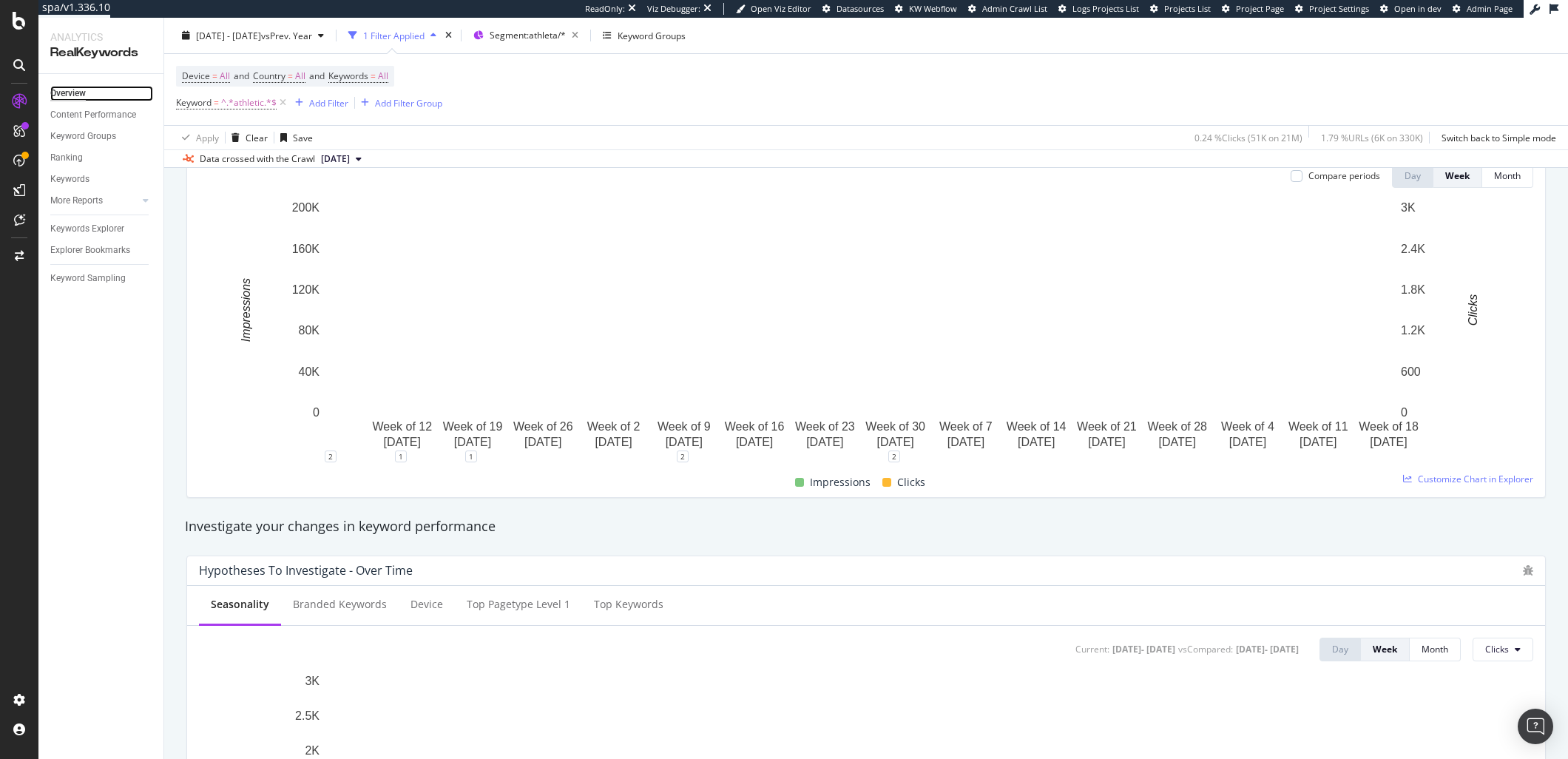
scroll to position [2, 0]
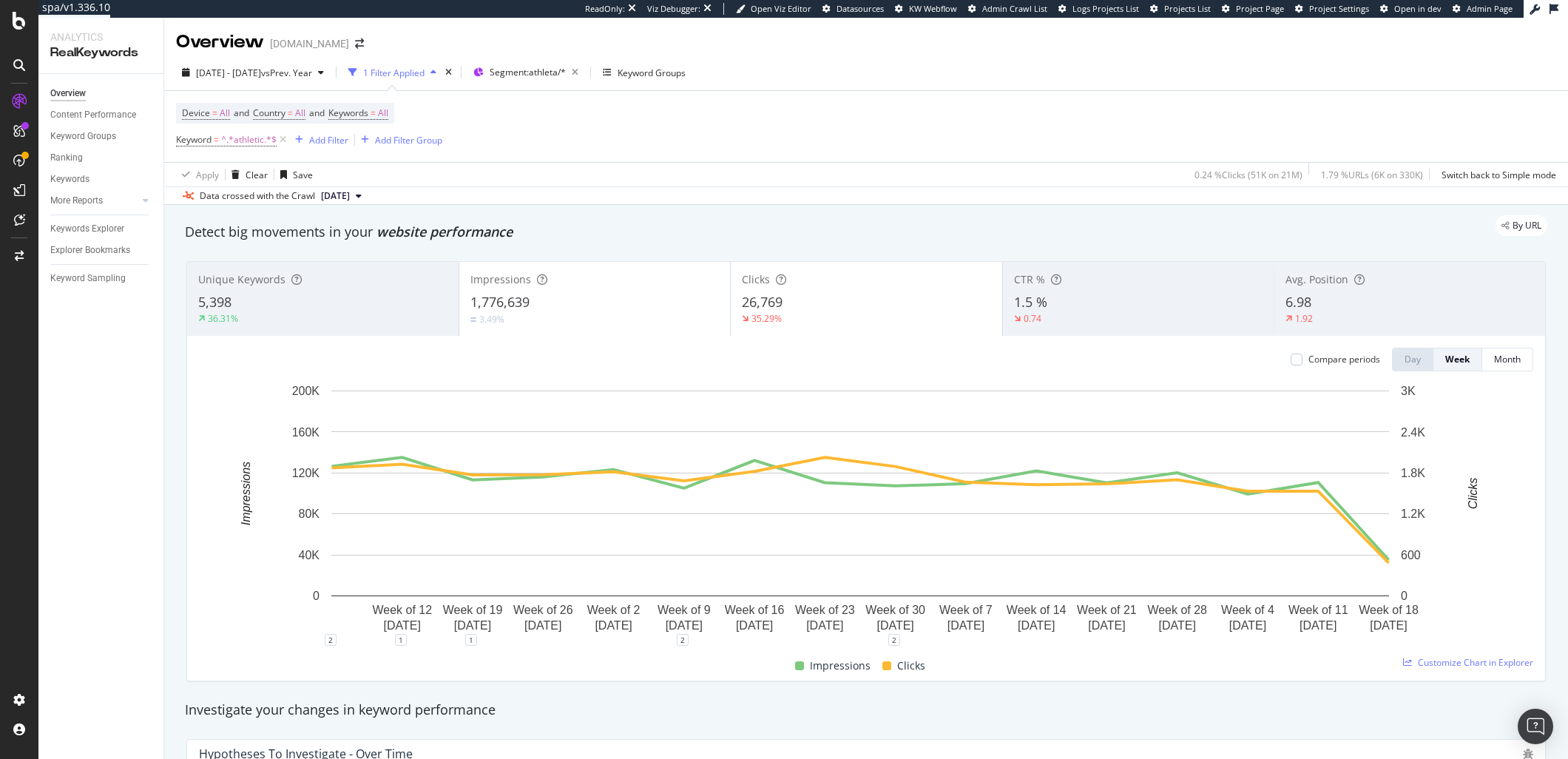
click at [541, 173] on div "Apply Clear Save 0.24 % Clicks ( 51K on 21M ) 1.79 % URLs ( 6K on 330K ) Switch…" at bounding box center [866, 174] width 1404 height 25
click at [282, 140] on icon at bounding box center [282, 140] width 12 height 15
